Goal: Task Accomplishment & Management: Manage account settings

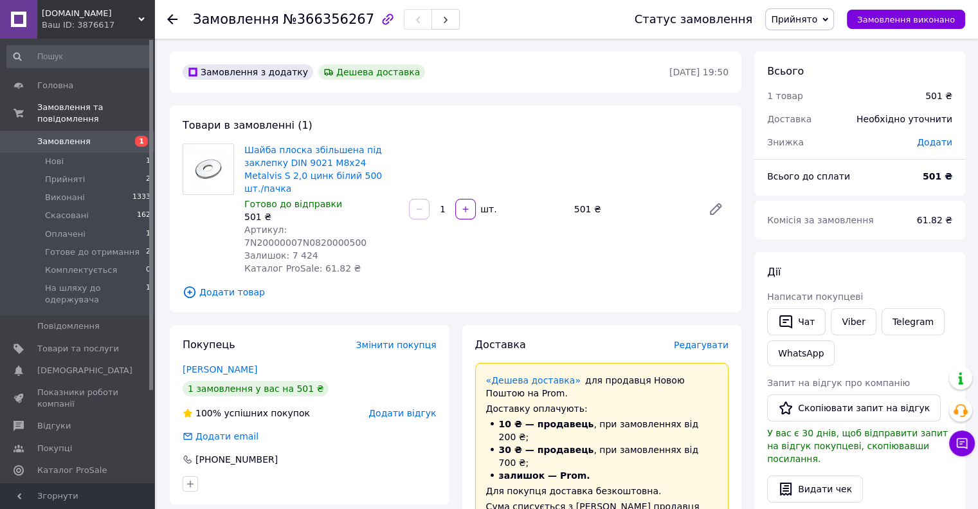
click at [381, 177] on span "Шайба плоска збільшена під заклепку DIN 9021 М8х24 Metalvis S 2,0 цинк білий 50…" at bounding box center [321, 168] width 154 height 51
copy link "Шайба плоска збільшена під заклепку DIN 9021 М8х24 Metalvis S 2,0 цинк білий 50…"
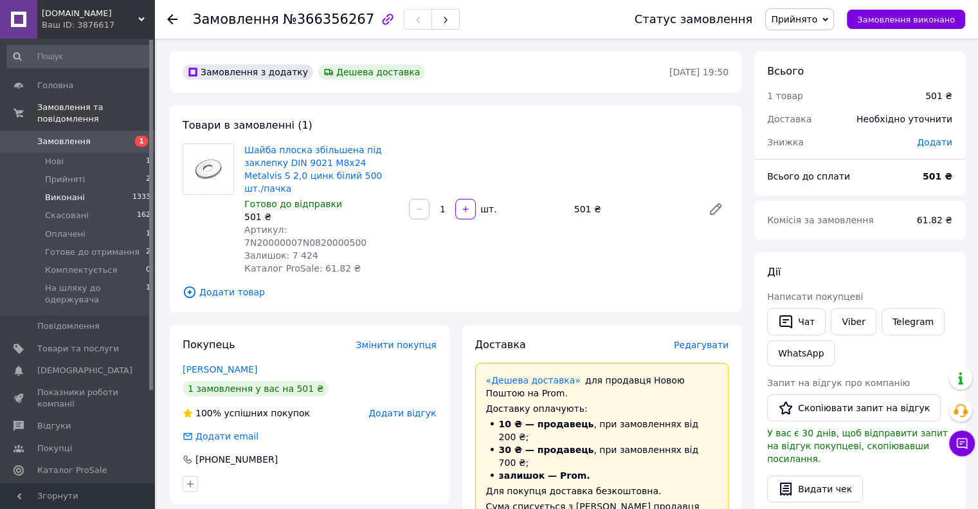
click at [66, 192] on span "Виконані" at bounding box center [65, 198] width 40 height 12
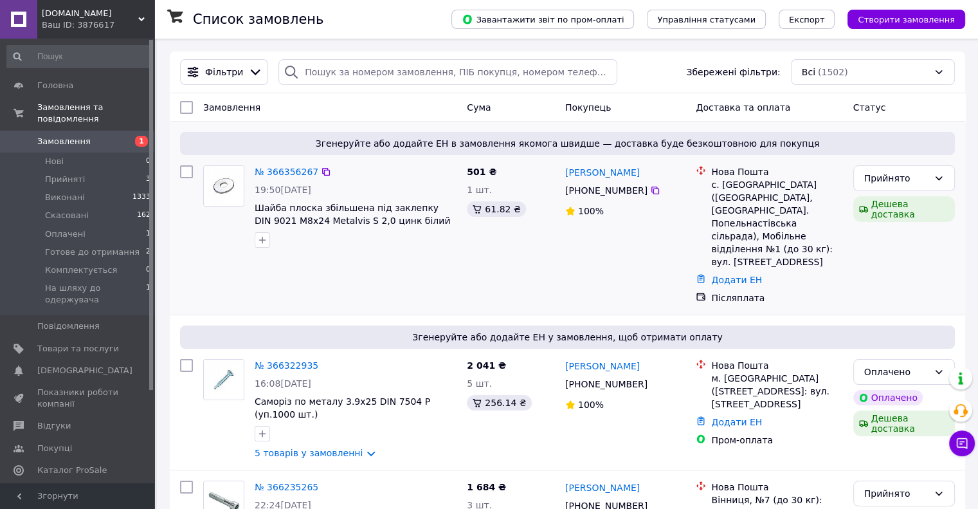
scroll to position [450, 0]
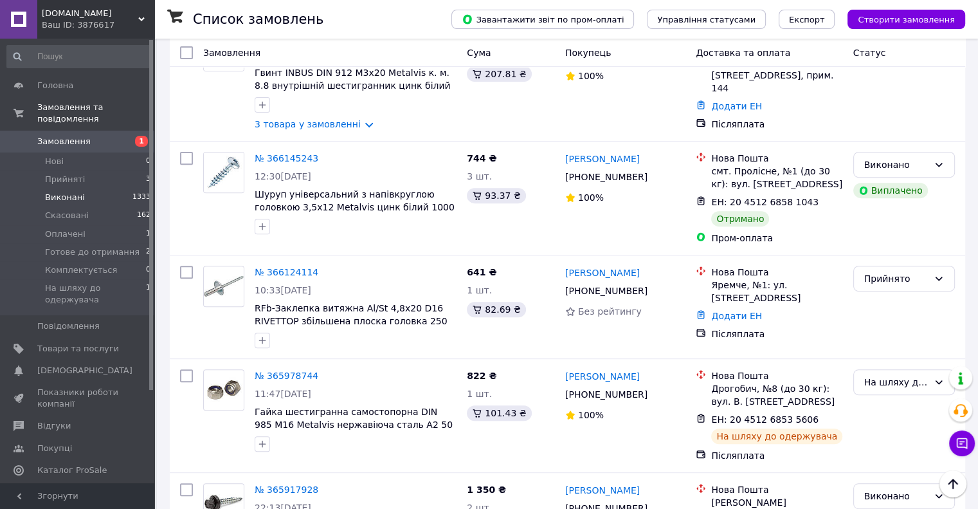
click at [65, 192] on span "Виконані" at bounding box center [65, 198] width 40 height 12
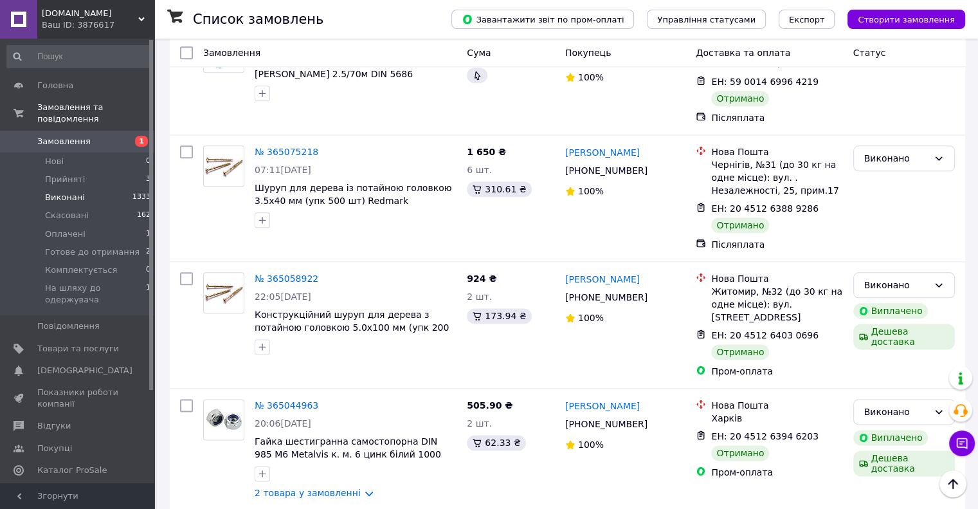
scroll to position [1543, 0]
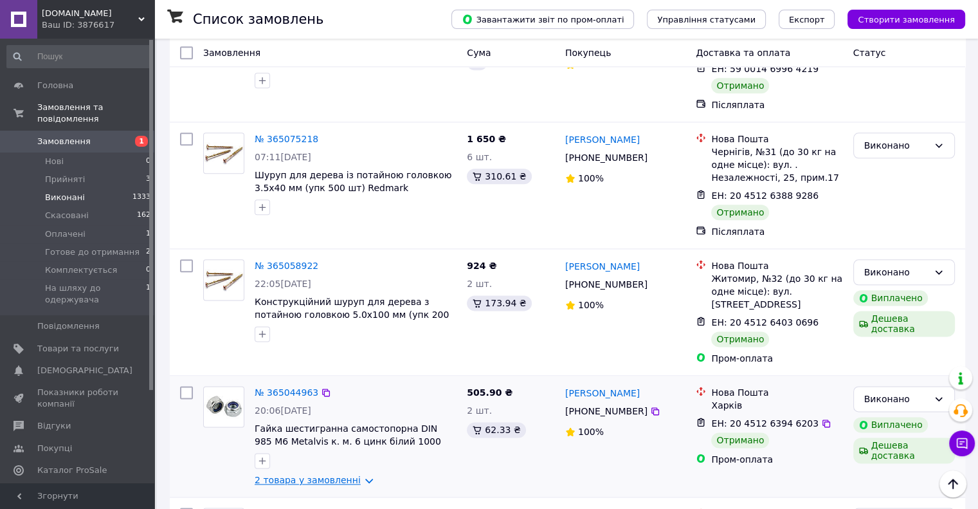
click at [357, 475] on link "2 товара у замовленні" at bounding box center [308, 480] width 106 height 10
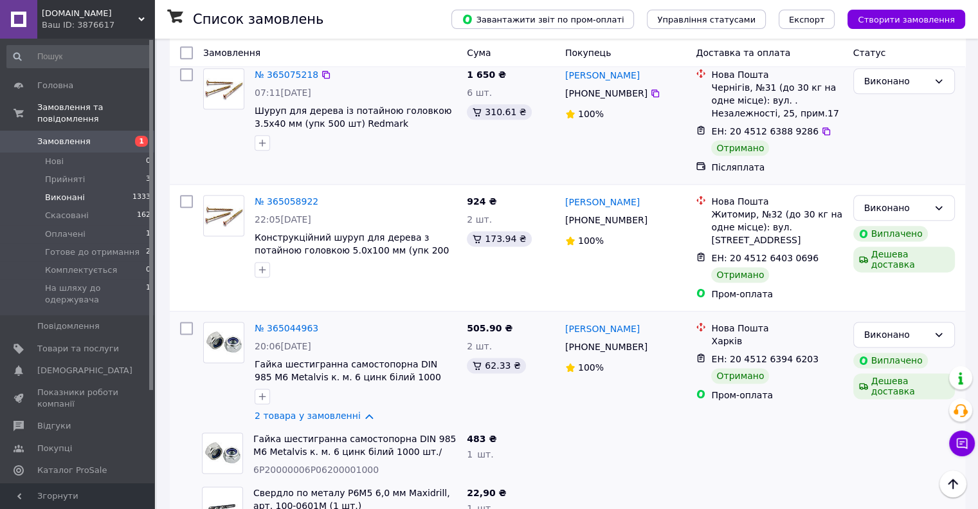
scroll to position [1157, 0]
